Goal: Task Accomplishment & Management: Use online tool/utility

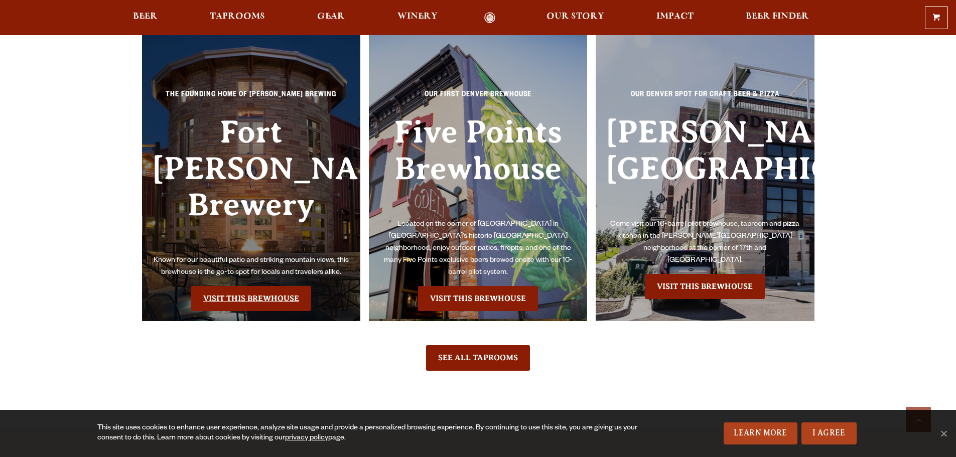
scroll to position [2358, 0]
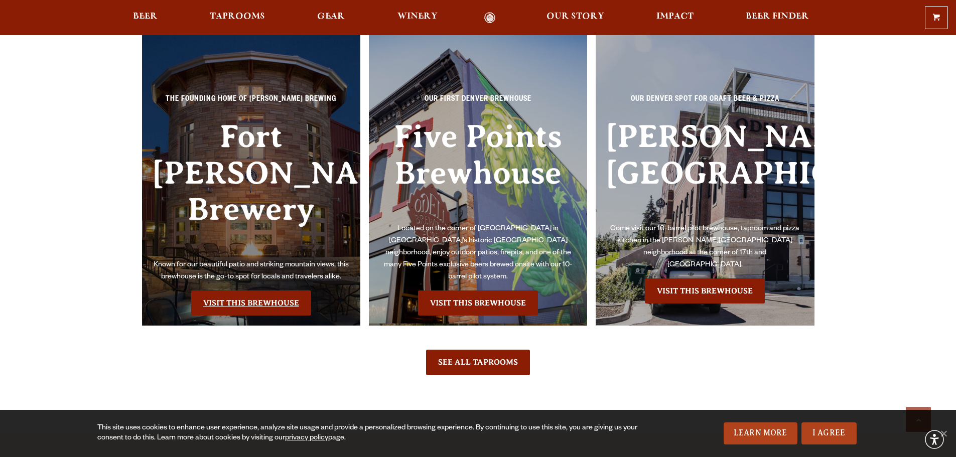
click at [244, 291] on link "Visit this Brewhouse" at bounding box center [251, 303] width 120 height 25
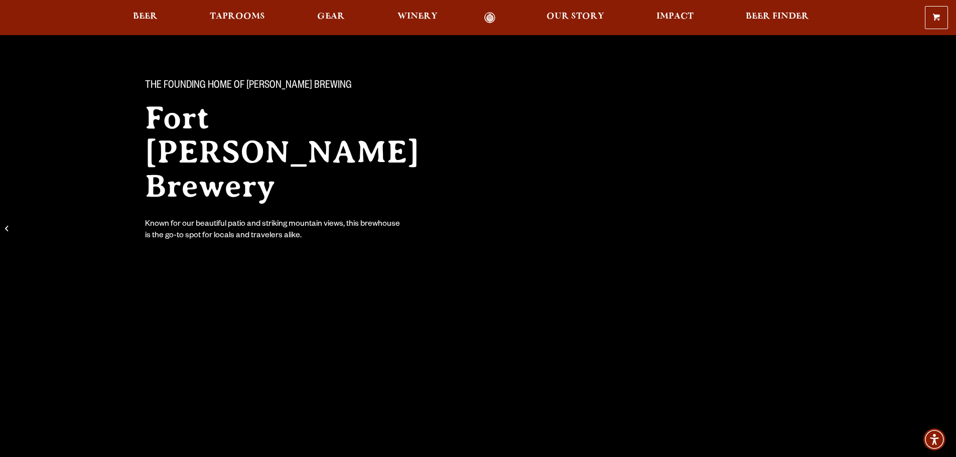
scroll to position [251, 0]
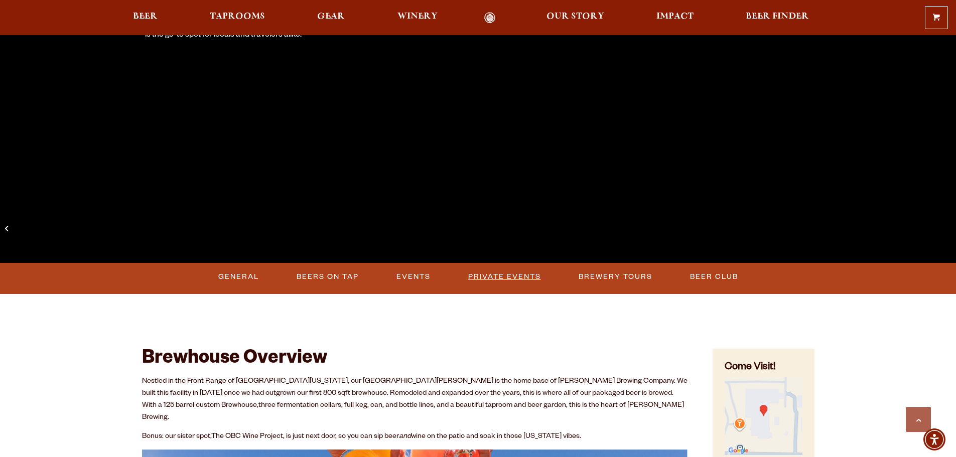
click at [512, 271] on link "Private Events" at bounding box center [504, 277] width 81 height 23
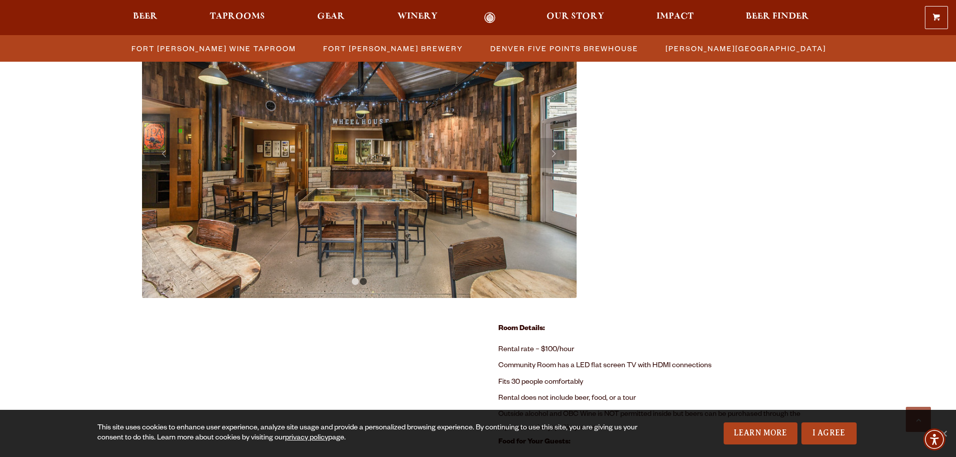
scroll to position [437, 0]
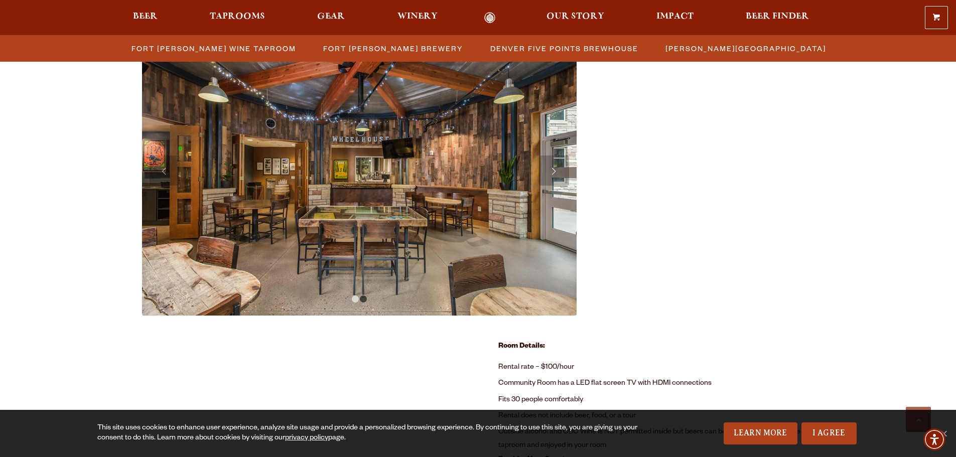
click at [549, 176] on link "Next" at bounding box center [554, 171] width 30 height 30
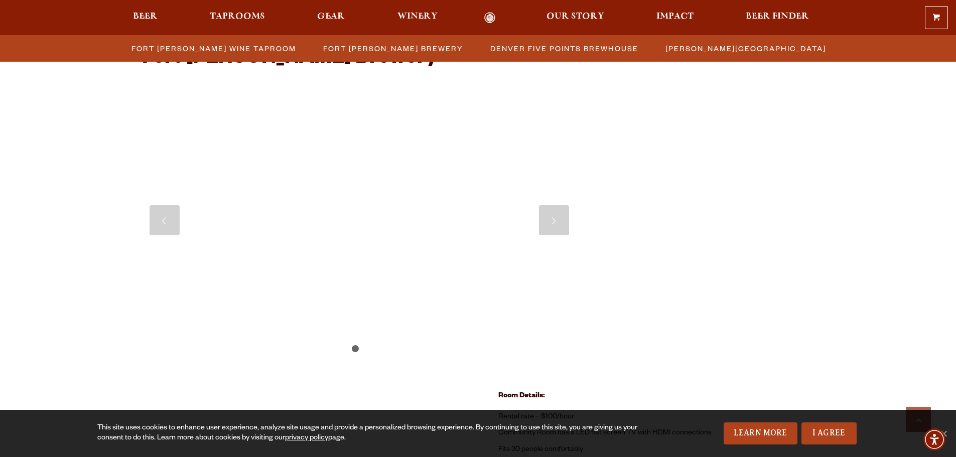
scroll to position [387, 0]
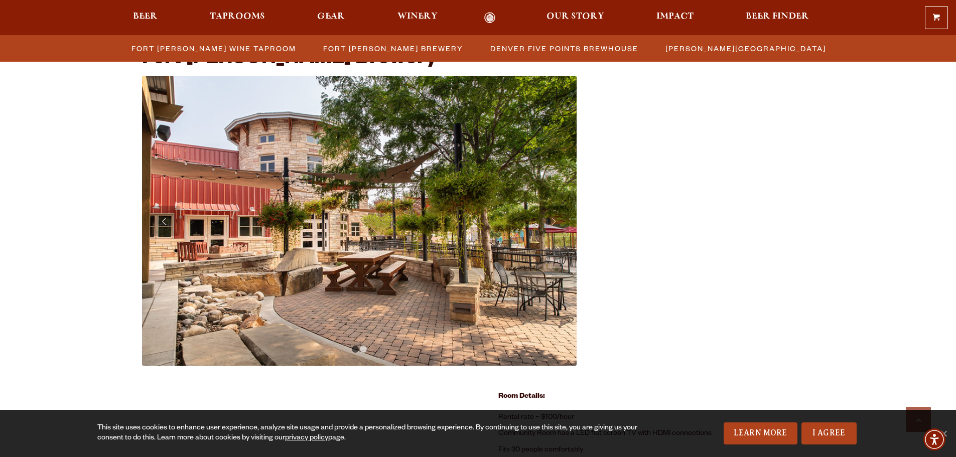
click at [159, 207] on link "Previous" at bounding box center [165, 221] width 30 height 30
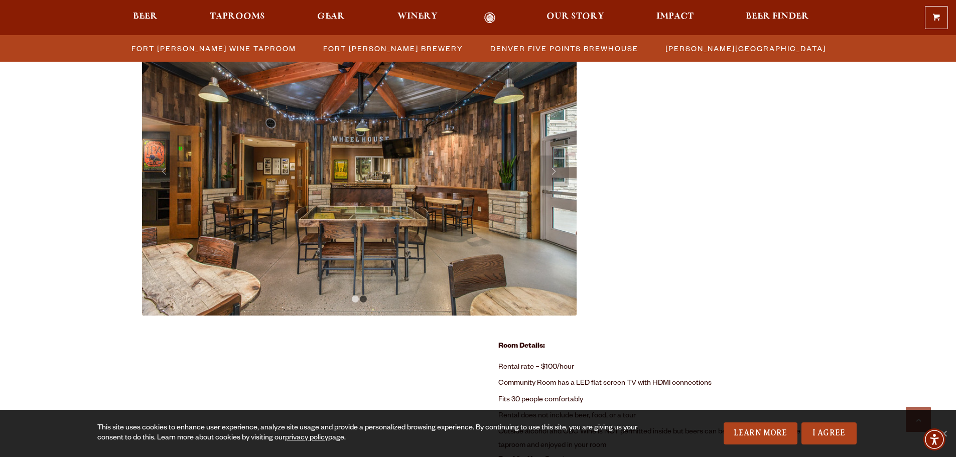
scroll to position [638, 0]
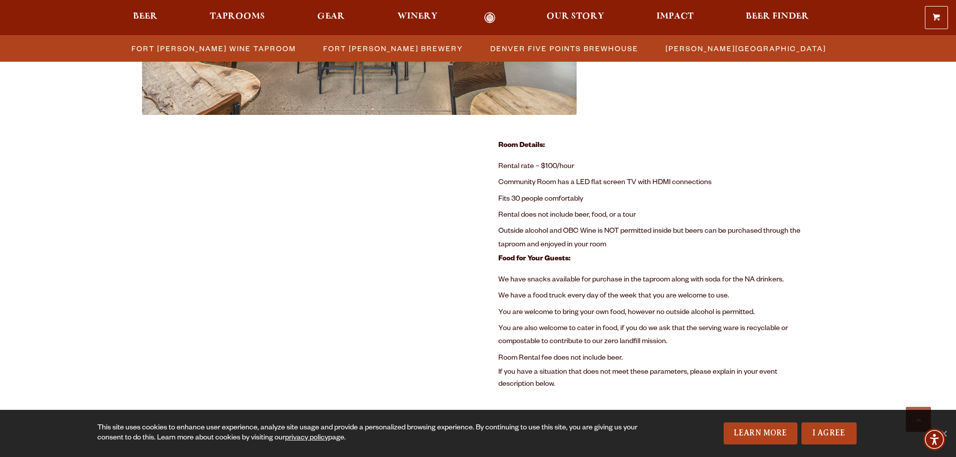
click at [651, 207] on li "Fits 30 people comfortably" at bounding box center [656, 200] width 316 height 16
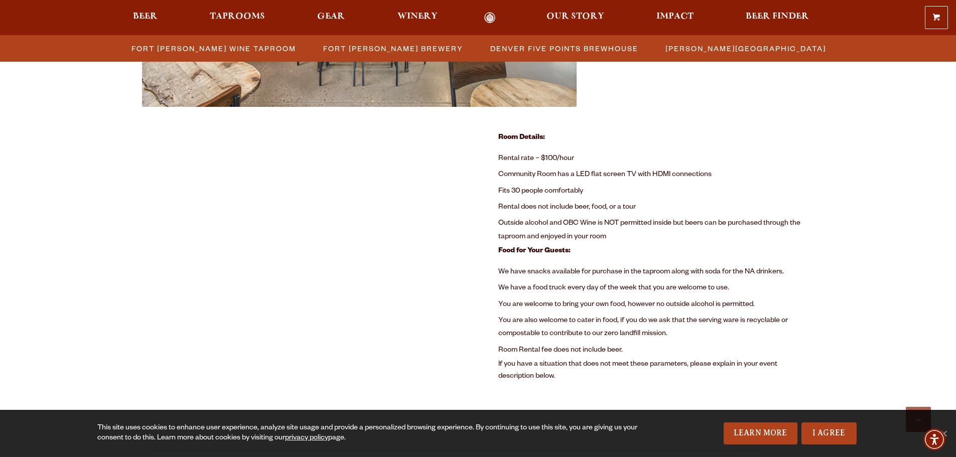
scroll to position [770, 0]
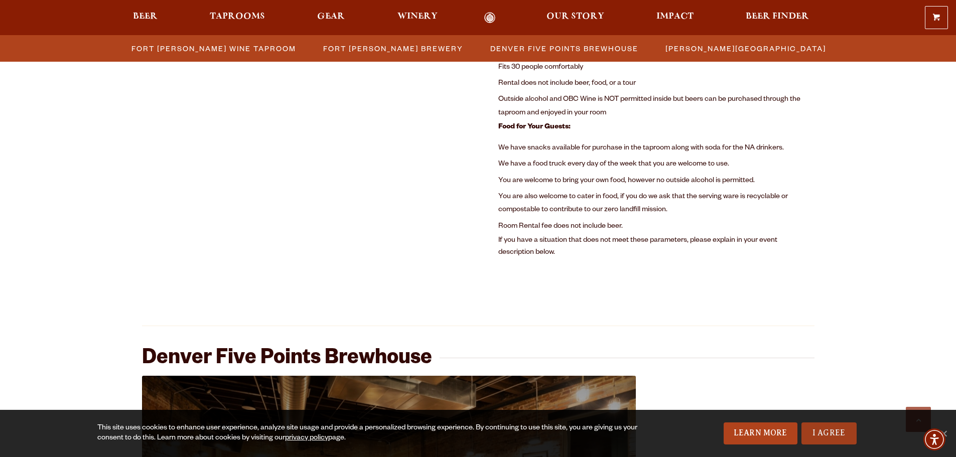
click at [825, 434] on link "I Agree" at bounding box center [829, 434] width 55 height 22
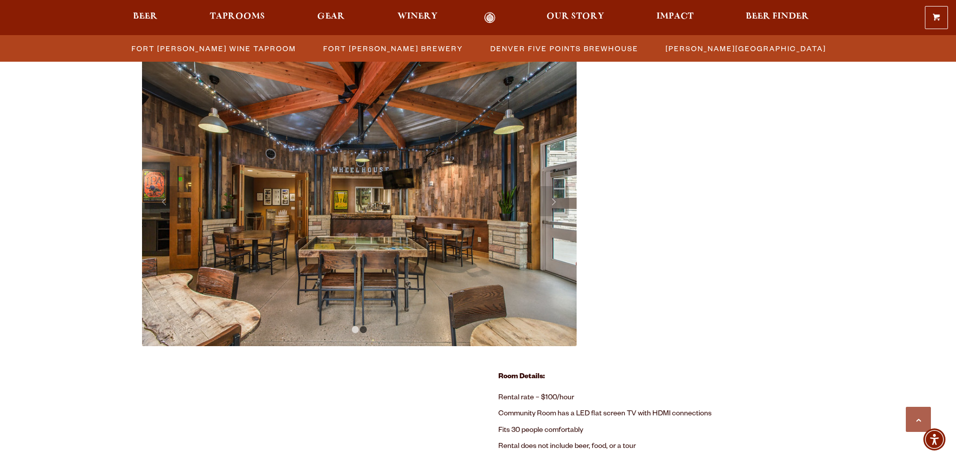
scroll to position [368, 0]
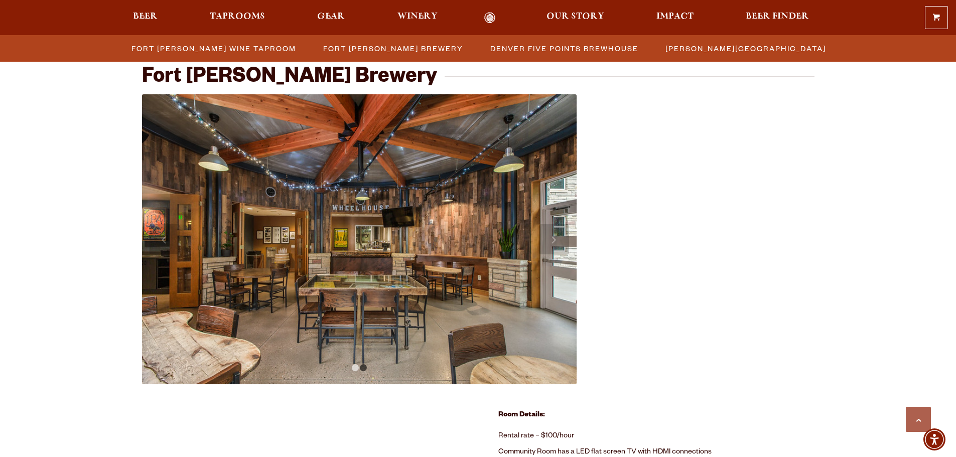
click at [363, 363] on img at bounding box center [359, 239] width 435 height 290
click at [363, 365] on link "2" at bounding box center [363, 367] width 7 height 7
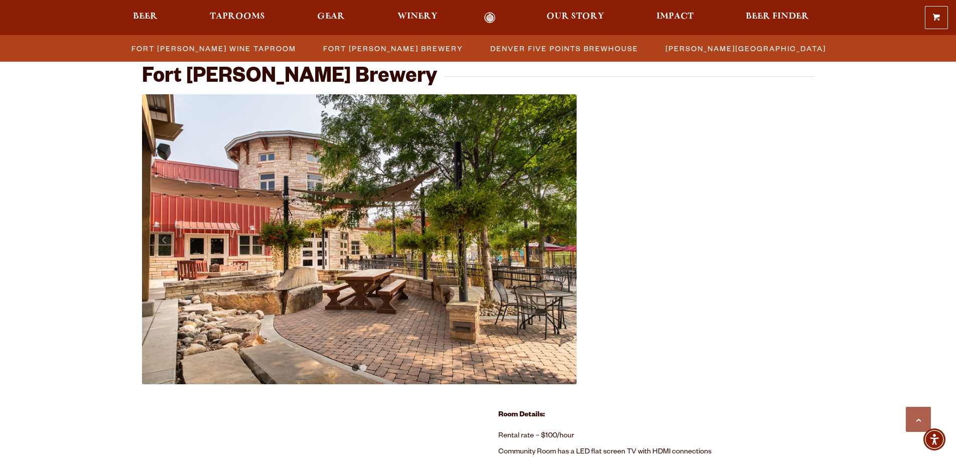
click at [355, 363] on img at bounding box center [359, 239] width 435 height 290
click at [354, 365] on link "1" at bounding box center [355, 367] width 7 height 7
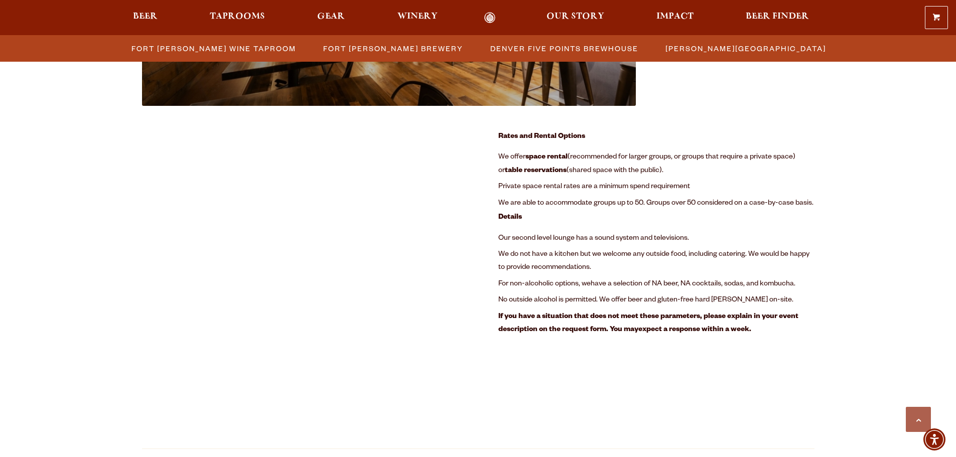
scroll to position [1265, 0]
